Goal: Check status: Check status

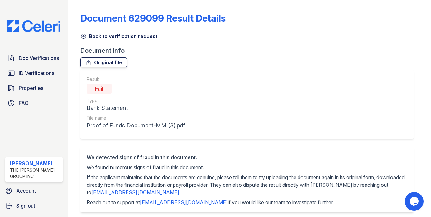
scroll to position [45, 0]
click at [106, 57] on link "Original file" at bounding box center [103, 62] width 47 height 10
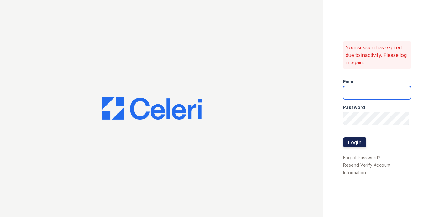
type input "raymond+jaygroup@bohemiarealtygroup.com"
click at [360, 137] on button "Login" at bounding box center [354, 142] width 23 height 10
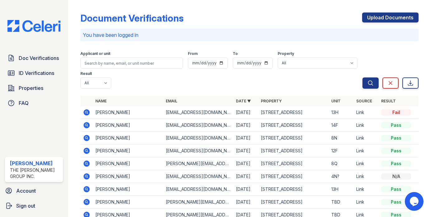
click at [119, 106] on td "[PERSON_NAME]" at bounding box center [128, 112] width 70 height 13
click at [87, 109] on icon at bounding box center [87, 112] width 6 height 6
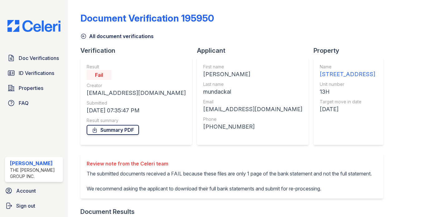
click at [93, 130] on icon at bounding box center [94, 129] width 3 height 5
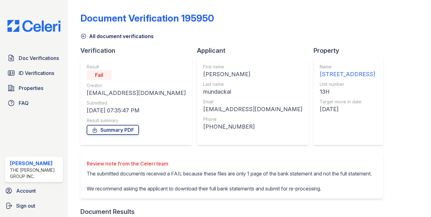
click at [113, 125] on link "Summary PDF" at bounding box center [113, 130] width 52 height 10
click at [42, 54] on span "Doc Verifications" at bounding box center [39, 57] width 40 height 7
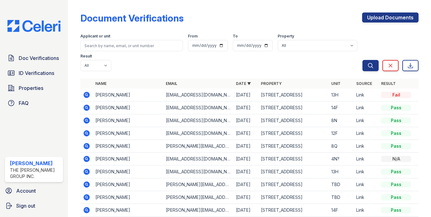
scroll to position [12, 0]
drag, startPoint x: 135, startPoint y: 61, endPoint x: 96, endPoint y: 62, distance: 39.0
click at [96, 88] on td "martin mundackal" at bounding box center [128, 94] width 70 height 13
copy td "martin mundackal"
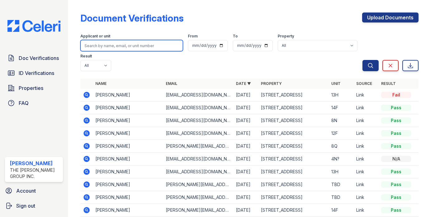
click at [93, 40] on input "search" at bounding box center [131, 45] width 103 height 11
paste input "martin mundackal"
type input "martin mundackal"
click at [362, 60] on button "Search" at bounding box center [370, 65] width 16 height 11
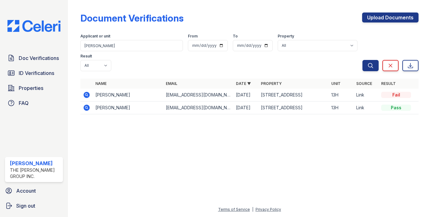
click at [87, 104] on icon at bounding box center [87, 107] width 6 height 6
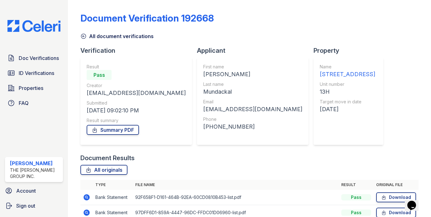
scroll to position [218, 0]
click at [95, 165] on link "All originals" at bounding box center [103, 170] width 47 height 10
click at [103, 125] on link "Summary PDF" at bounding box center [113, 130] width 52 height 10
